Goal: Task Accomplishment & Management: Use online tool/utility

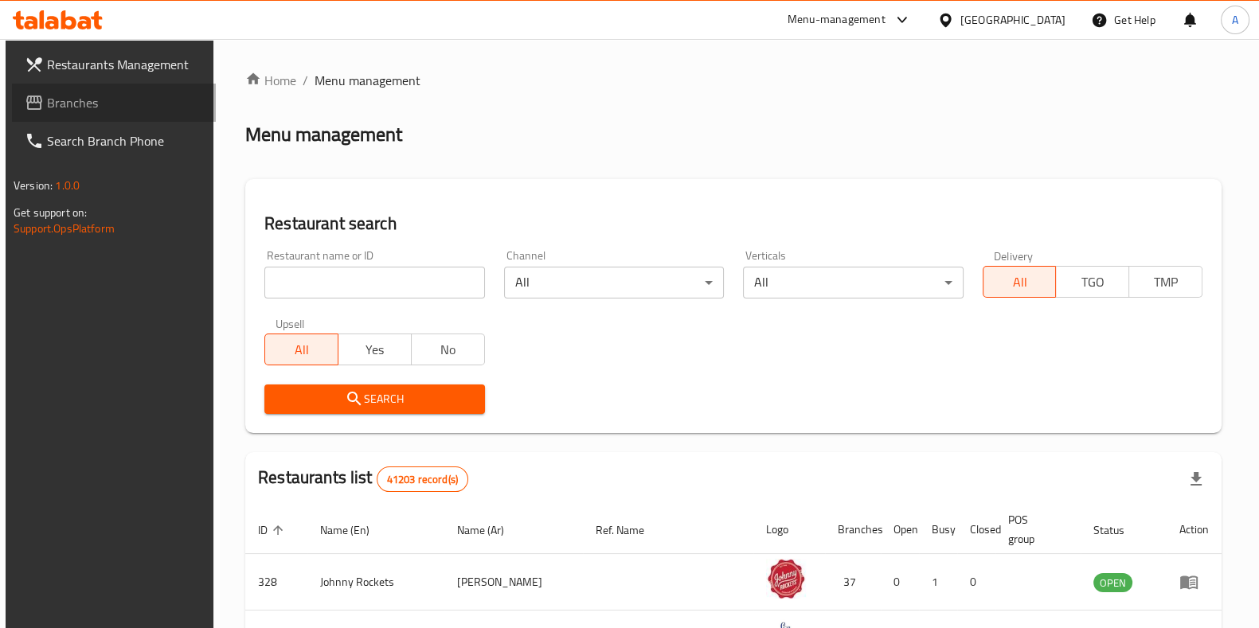
click at [64, 101] on span "Branches" at bounding box center [125, 102] width 156 height 19
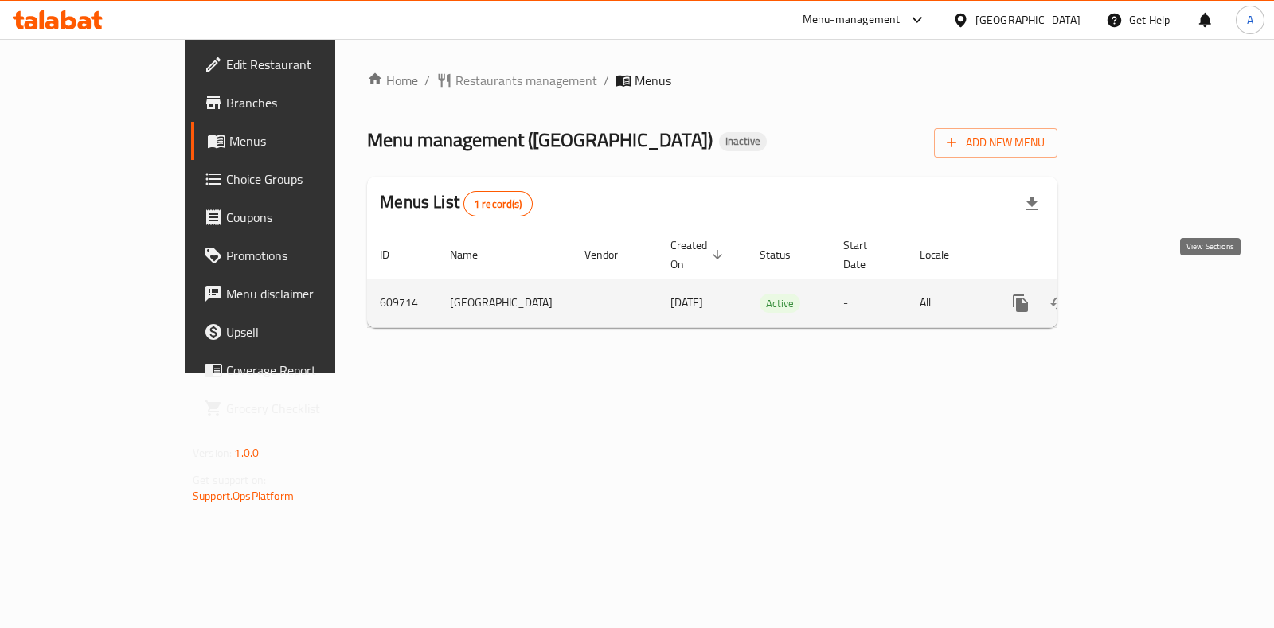
click at [1145, 294] on icon "enhanced table" at bounding box center [1135, 303] width 19 height 19
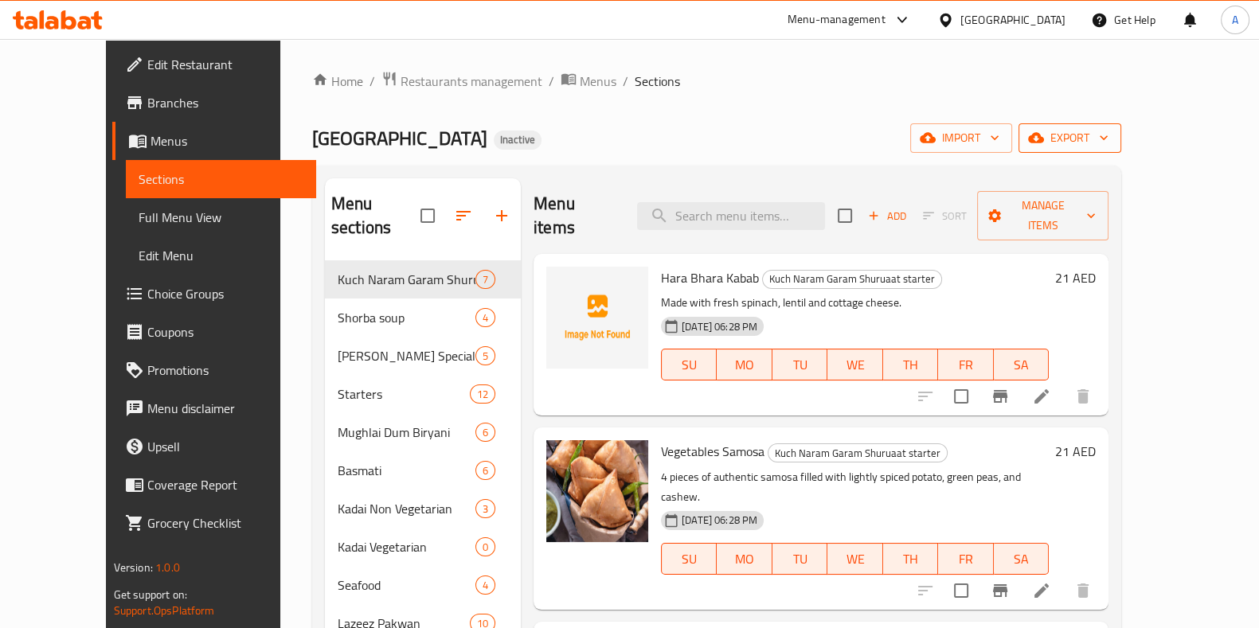
click at [1108, 143] on span "export" at bounding box center [1069, 138] width 77 height 20
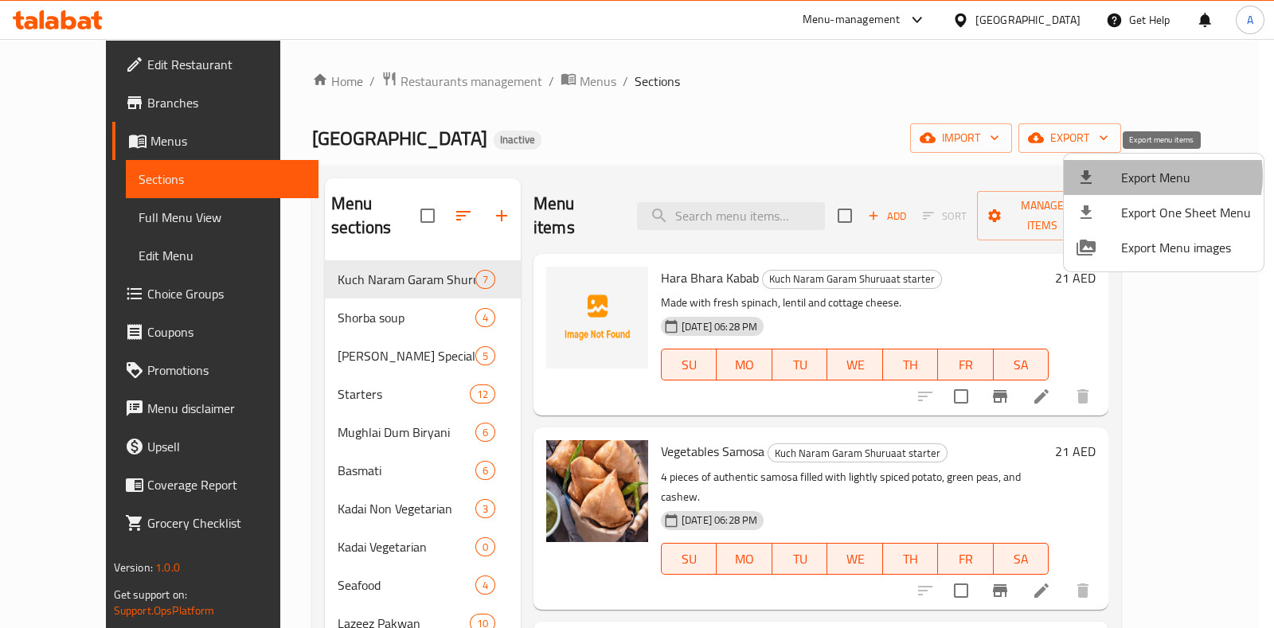
click at [1150, 176] on span "Export Menu" at bounding box center [1186, 177] width 130 height 19
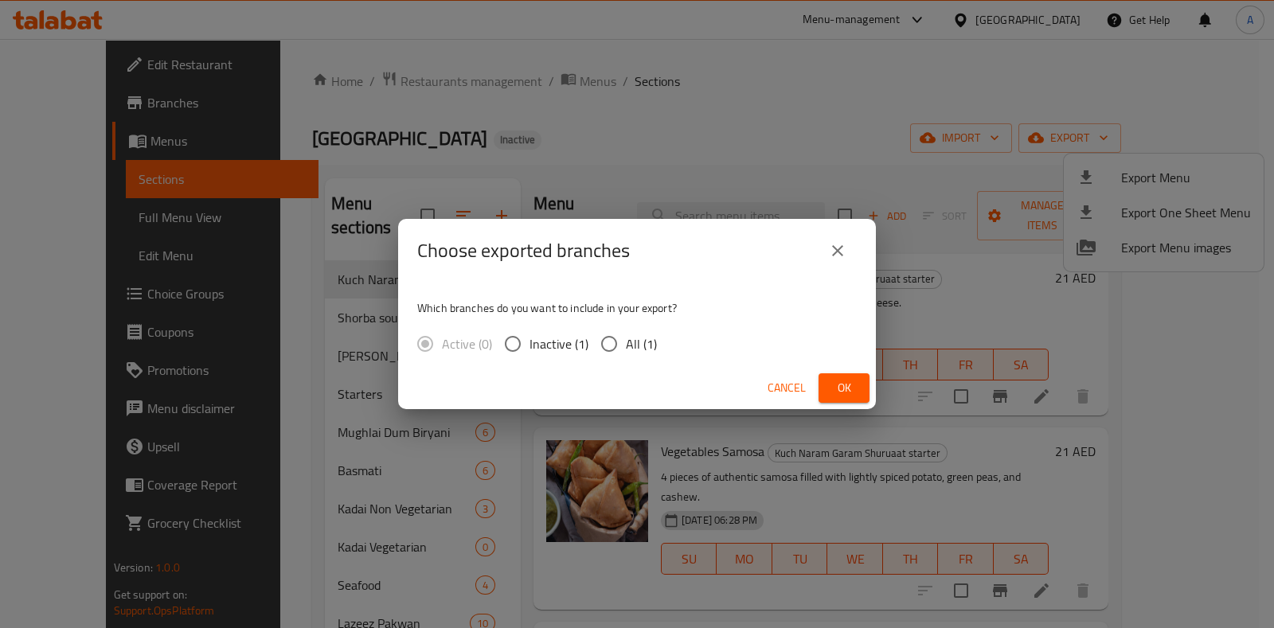
click at [619, 340] on input "All (1)" at bounding box center [608, 343] width 33 height 33
radio input "true"
click at [838, 387] on span "Ok" at bounding box center [843, 388] width 25 height 20
